Goal: Navigation & Orientation: Find specific page/section

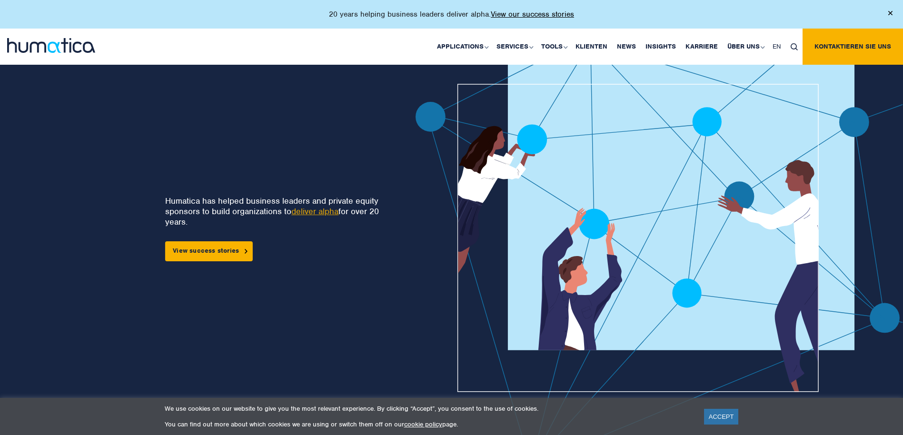
scroll to position [48, 0]
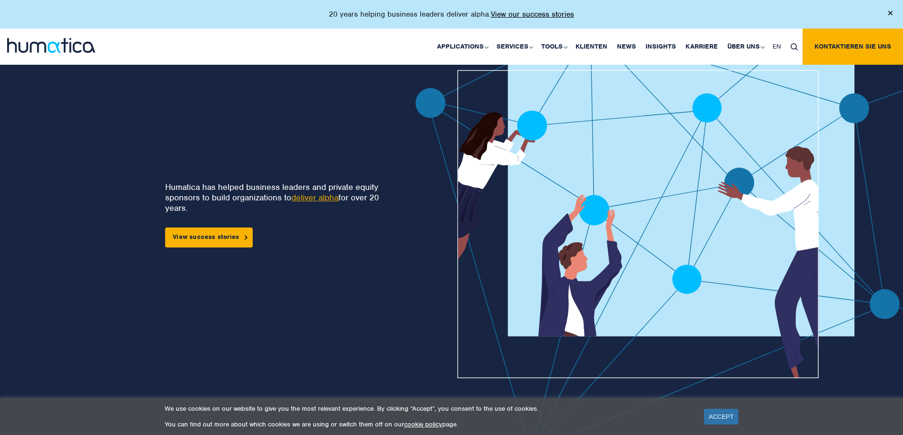
click at [725, 418] on link "ACCEPT" at bounding box center [721, 417] width 35 height 16
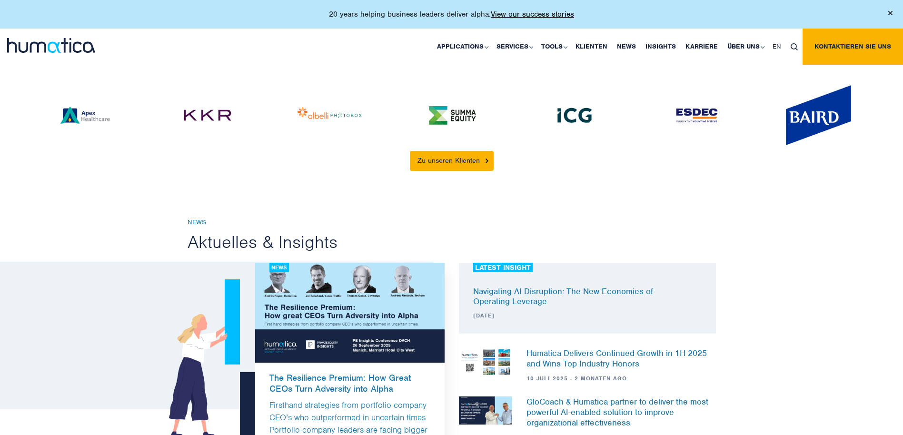
scroll to position [2476, 0]
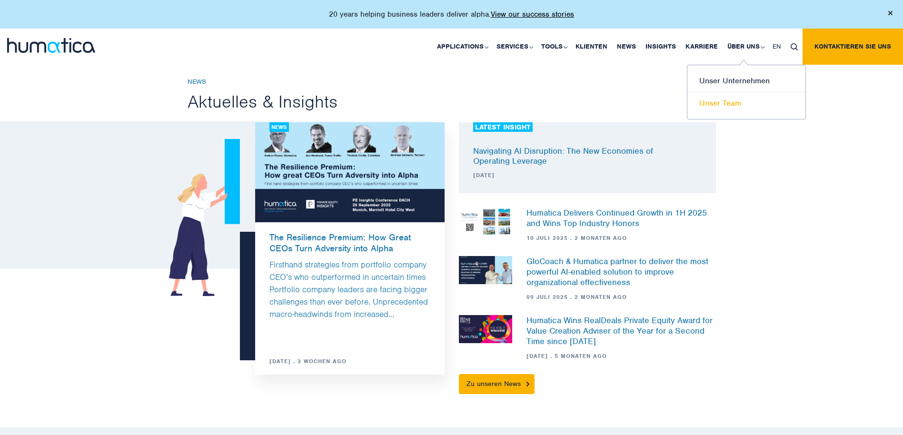
click at [745, 96] on link "Unser Team" at bounding box center [747, 103] width 118 height 22
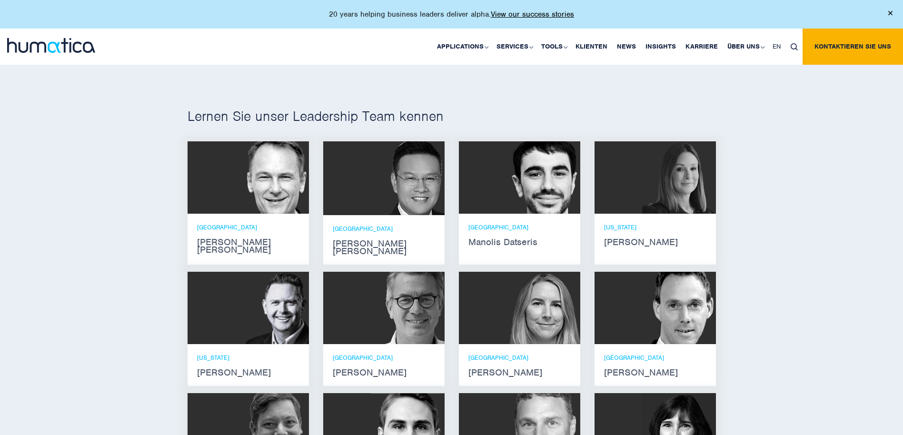
scroll to position [631, 0]
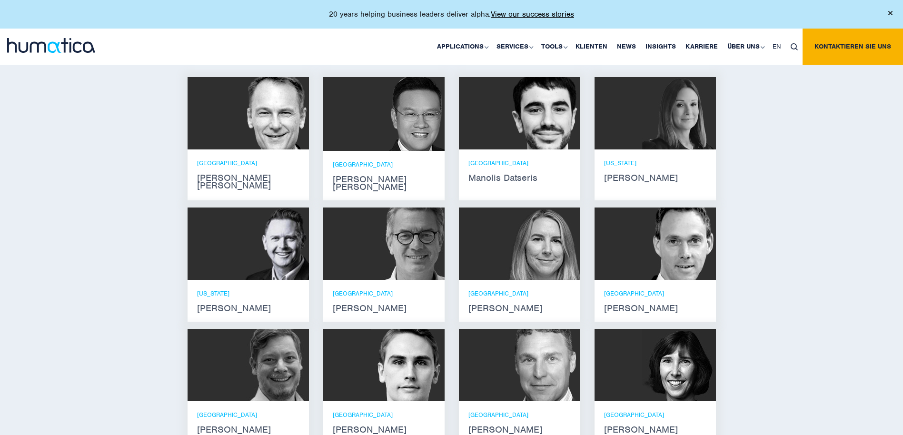
click at [514, 255] on img at bounding box center [544, 244] width 74 height 72
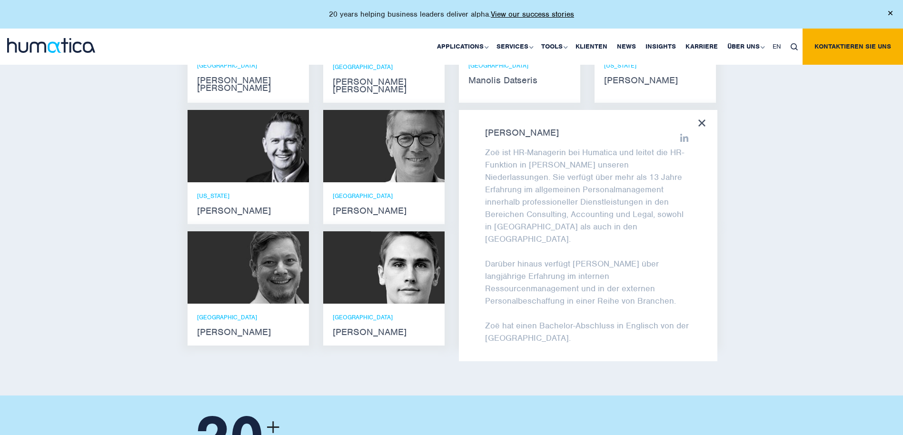
scroll to position [726, 0]
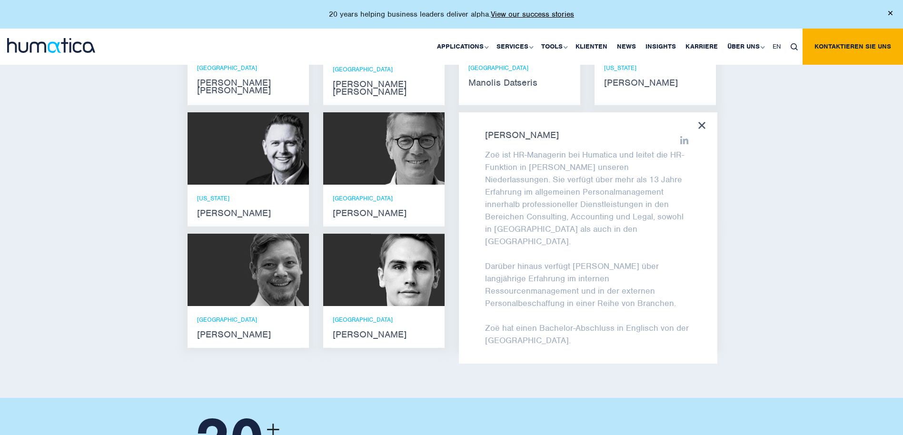
click at [702, 126] on icon at bounding box center [702, 125] width 7 height 7
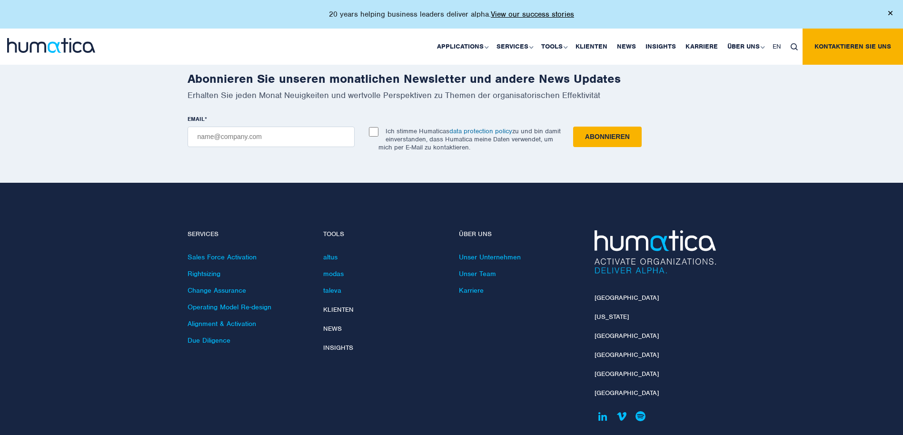
scroll to position [1298, 0]
